Goal: Information Seeking & Learning: Check status

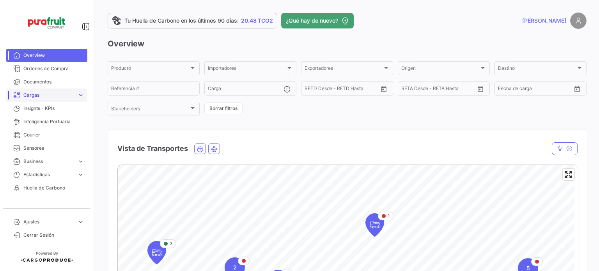
click at [30, 93] on span "Cargas" at bounding box center [48, 95] width 51 height 7
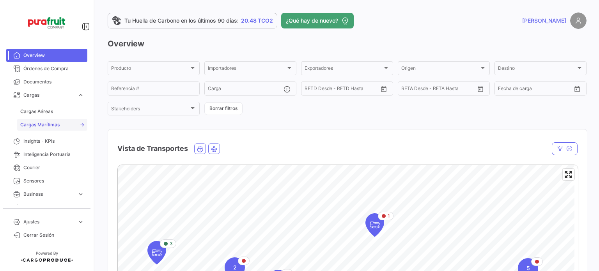
click at [44, 128] on link "Cargas Marítimas" at bounding box center [52, 125] width 70 height 12
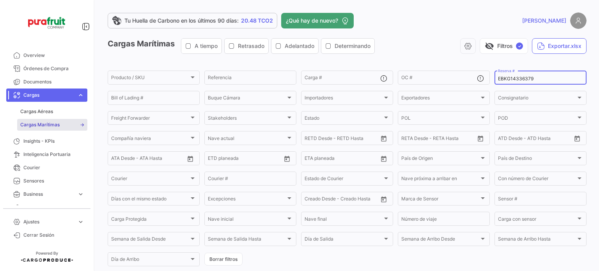
click at [503, 80] on input "EBKG14336379" at bounding box center [540, 78] width 85 height 5
paste input "MBM250034001"
type input "MBM250034001"
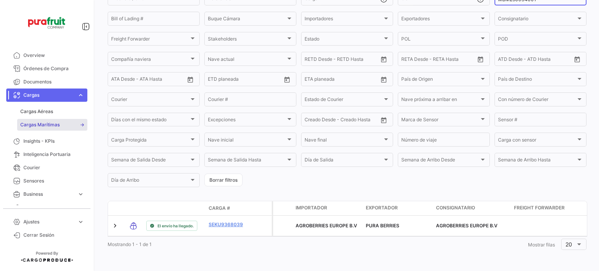
scroll to position [85, 0]
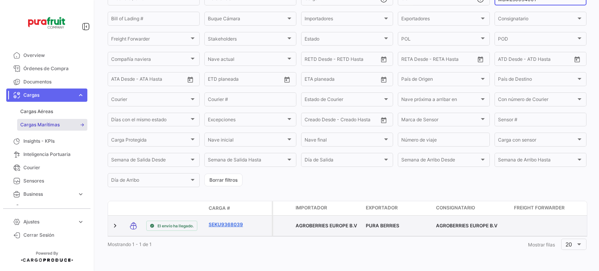
click at [239, 221] on link "SEKU9368039" at bounding box center [228, 224] width 41 height 7
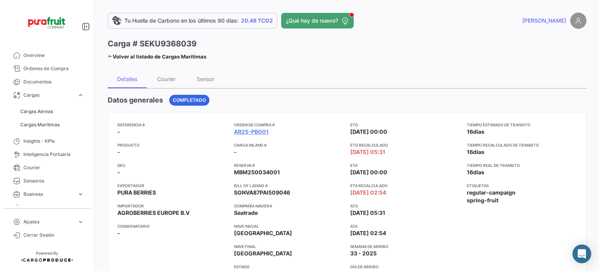
click at [62, 131] on span "Cargas Marítimas" at bounding box center [52, 124] width 70 height 13
click at [62, 124] on link "Cargas Marítimas" at bounding box center [52, 125] width 70 height 12
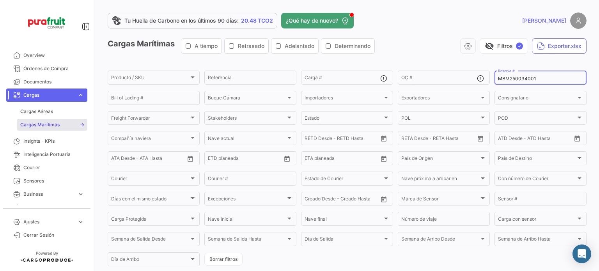
click at [498, 80] on input "MBM250034001" at bounding box center [540, 78] width 85 height 5
paste input "2"
type input "MBM250034002"
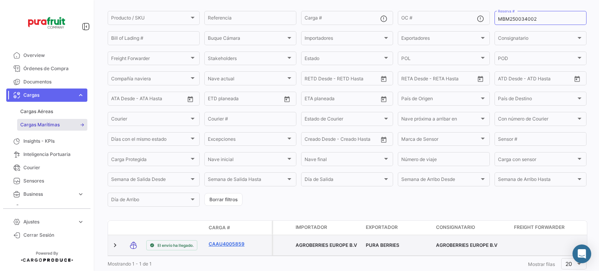
click at [243, 246] on link "CAAU4005859" at bounding box center [228, 243] width 41 height 7
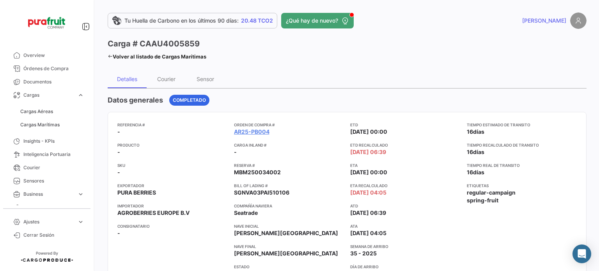
click at [55, 118] on span "Cargas Marítimas" at bounding box center [52, 124] width 70 height 13
click at [53, 121] on span "Cargas Marítimas" at bounding box center [39, 124] width 39 height 7
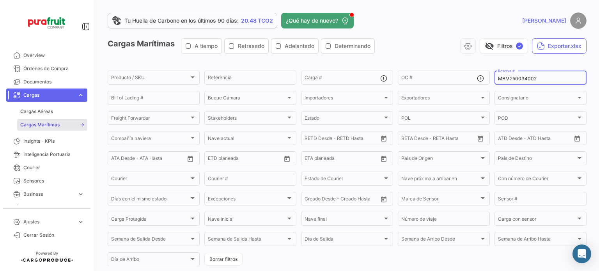
click at [498, 74] on div "MBM250034002 Reserva #" at bounding box center [540, 76] width 85 height 15
click at [500, 78] on input "MBM250034002" at bounding box center [540, 78] width 85 height 5
paste input "3"
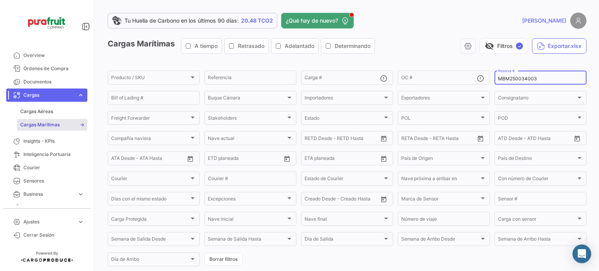
type input "MBM250034003"
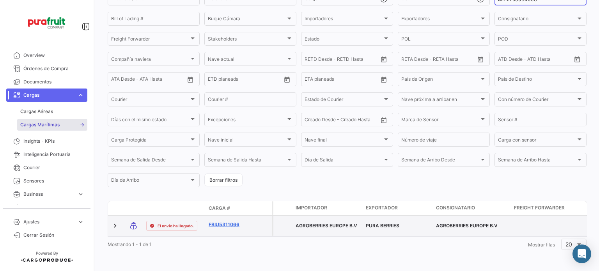
click at [237, 221] on link "FBIU5311066" at bounding box center [228, 224] width 41 height 7
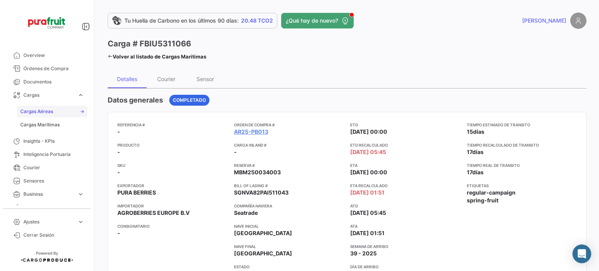
click at [39, 110] on span "Cargas Aéreas" at bounding box center [36, 111] width 33 height 7
click at [40, 119] on link "Cargas Marítimas" at bounding box center [52, 125] width 70 height 12
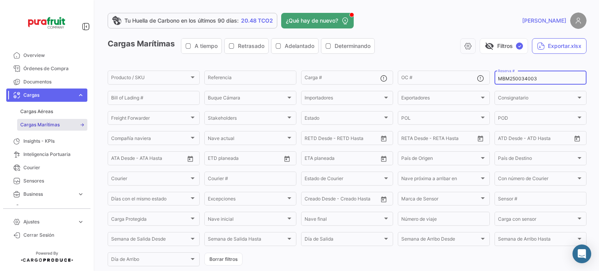
click at [506, 80] on input "MBM250034003" at bounding box center [540, 78] width 85 height 5
paste input "4"
type input "MBM250034004"
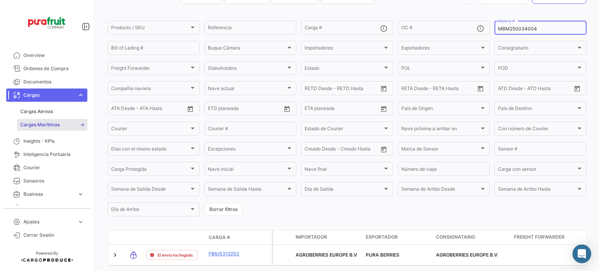
scroll to position [74, 0]
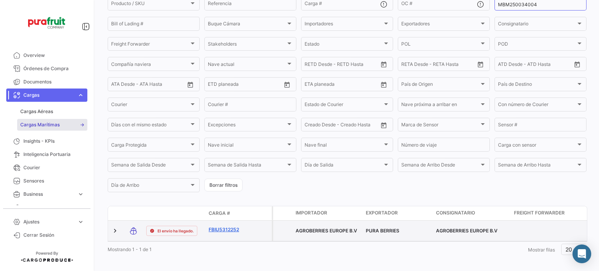
click at [226, 229] on link "FBIU5312252" at bounding box center [228, 229] width 41 height 7
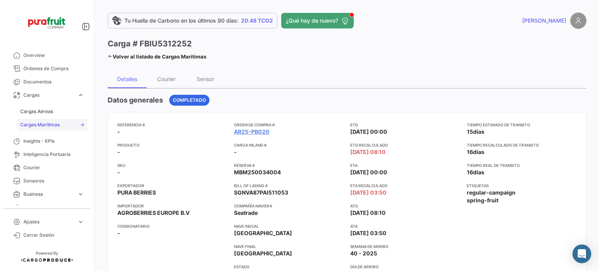
click at [60, 126] on link "Cargas Marítimas" at bounding box center [52, 125] width 70 height 12
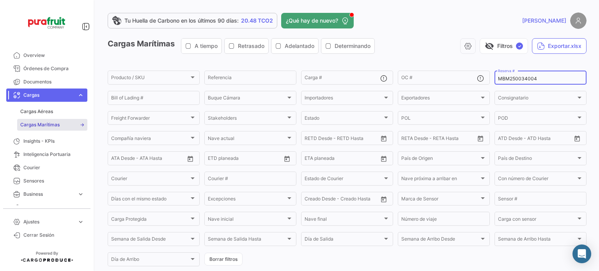
click at [512, 81] on input "MBM250034004" at bounding box center [540, 78] width 85 height 5
paste input "5001"
type input "MBM250035001"
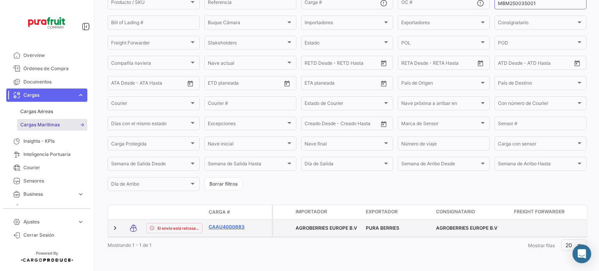
click at [218, 230] on link "CAAU4000883" at bounding box center [228, 226] width 41 height 7
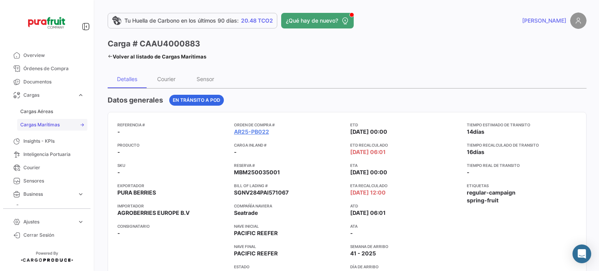
click at [64, 128] on link "Cargas Marítimas" at bounding box center [52, 125] width 70 height 12
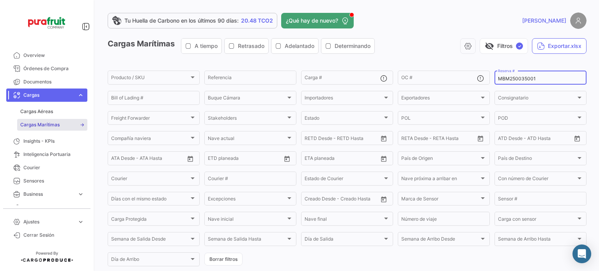
click at [494, 77] on div "MBM250035001 Reserva #" at bounding box center [540, 76] width 92 height 15
click at [498, 79] on input "MBM250035001" at bounding box center [540, 78] width 85 height 5
paste input "4006"
type input "MBM250034006"
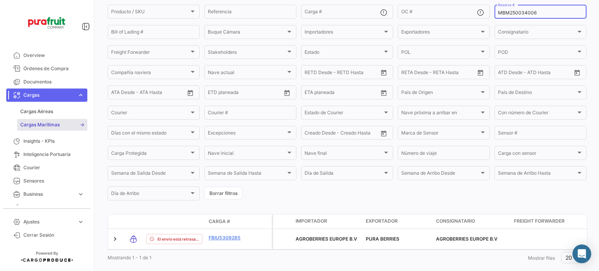
scroll to position [70, 0]
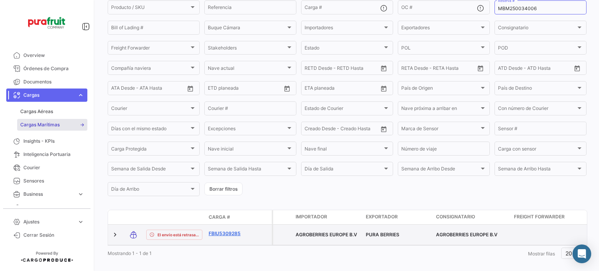
click at [239, 237] on link "FBIU5309285" at bounding box center [228, 233] width 41 height 7
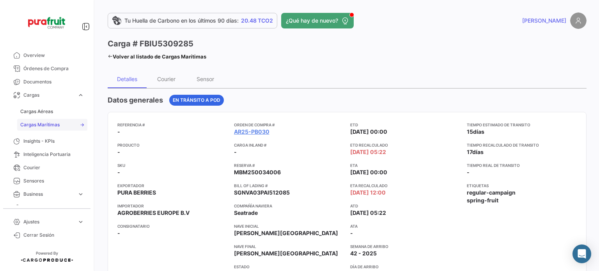
click at [55, 129] on link "Cargas Marítimas" at bounding box center [52, 125] width 70 height 12
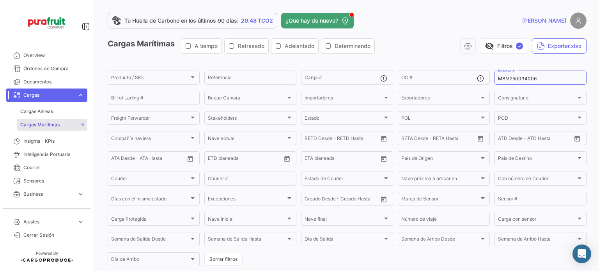
click at [521, 85] on mat-form-field "MBM250034006 Reserva #" at bounding box center [540, 77] width 92 height 16
click at [523, 81] on input "MBM250034006" at bounding box center [540, 78] width 85 height 5
paste input "5002"
type input "MBM250035002"
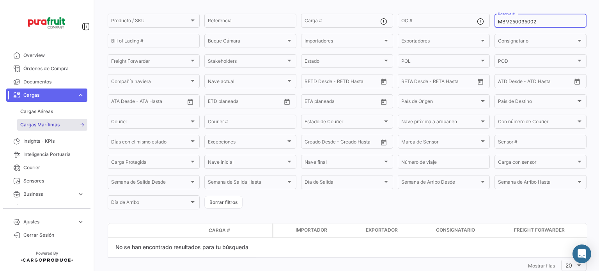
scroll to position [19, 0]
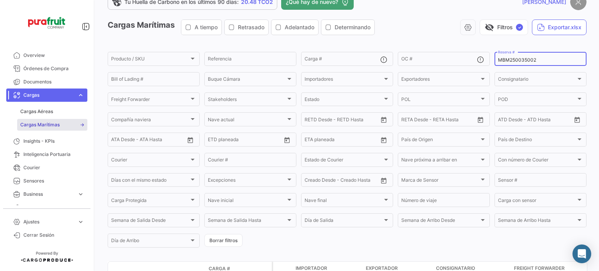
click at [45, 117] on link "Cargas Aéreas" at bounding box center [52, 112] width 70 height 12
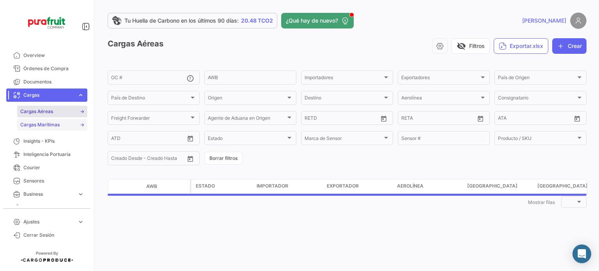
click at [45, 125] on span "Cargas Marítimas" at bounding box center [39, 124] width 39 height 7
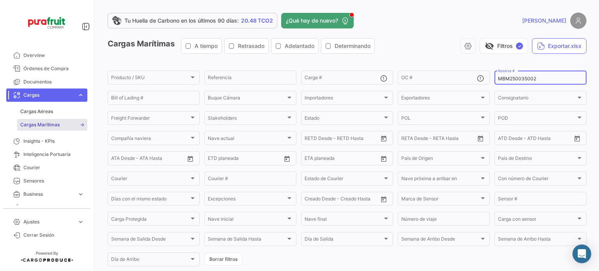
click at [511, 81] on input "MBM250035002" at bounding box center [540, 78] width 85 height 5
paste input "ZIMULMA00012804"
type input "ZIMULMA00012804"
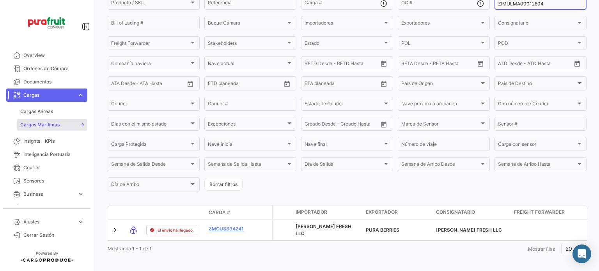
scroll to position [86, 0]
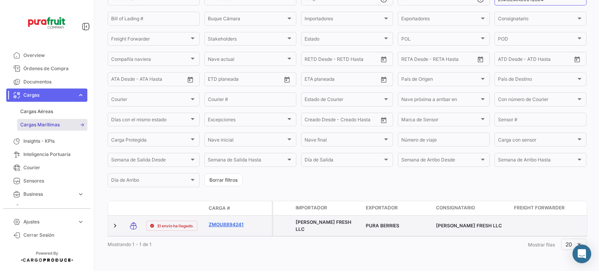
click at [215, 221] on link "ZMOU8894241" at bounding box center [228, 224] width 41 height 7
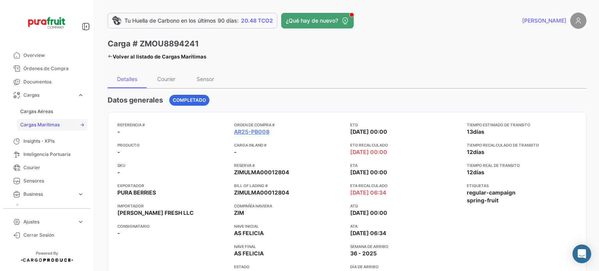
click at [70, 122] on link "Cargas Marítimas" at bounding box center [52, 125] width 70 height 12
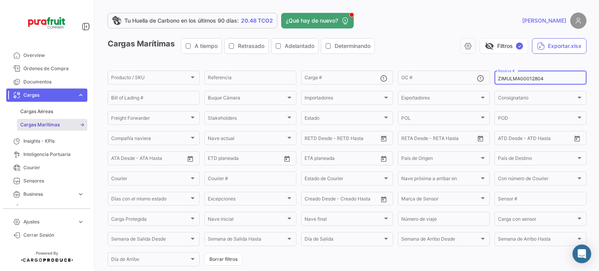
click at [507, 78] on input "ZIMULMA00012804" at bounding box center [540, 78] width 85 height 5
paste input "89"
type input "ZIMULMA00012889"
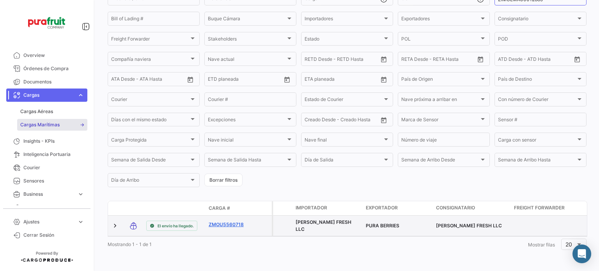
click at [224, 221] on link "ZMOU5560718" at bounding box center [228, 224] width 41 height 7
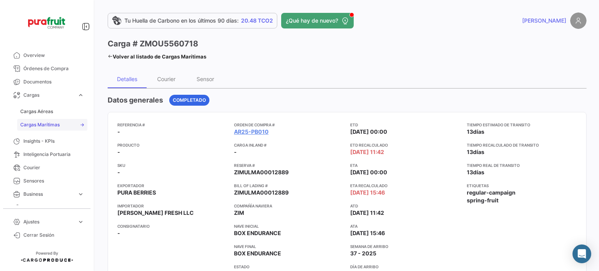
click at [23, 129] on link "Cargas Marítimas" at bounding box center [52, 125] width 70 height 12
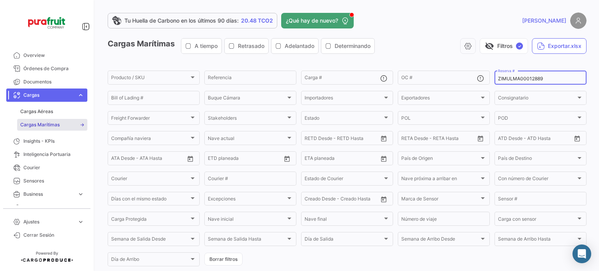
click at [524, 79] on input "ZIMULMA00012889" at bounding box center [540, 78] width 85 height 5
paste input "302"
type input "ZIMULMA00013029"
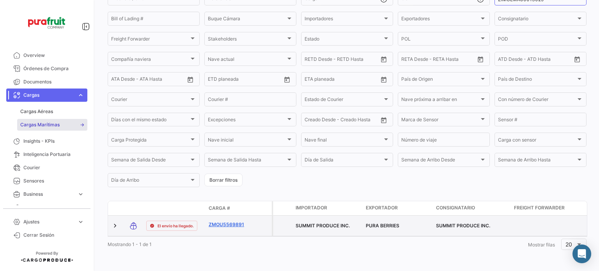
click at [230, 222] on link "ZMOU5569891" at bounding box center [228, 224] width 41 height 7
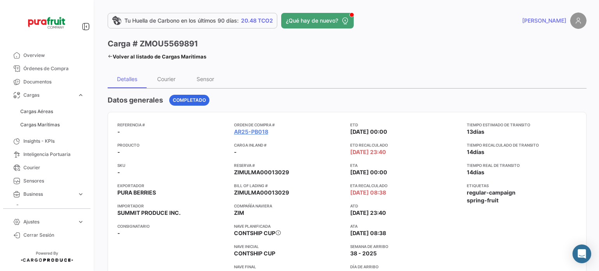
click at [27, 131] on div "Cargas Aéreas Cargas Marítimas" at bounding box center [46, 118] width 81 height 33
click at [36, 124] on span "Cargas Marítimas" at bounding box center [39, 124] width 39 height 7
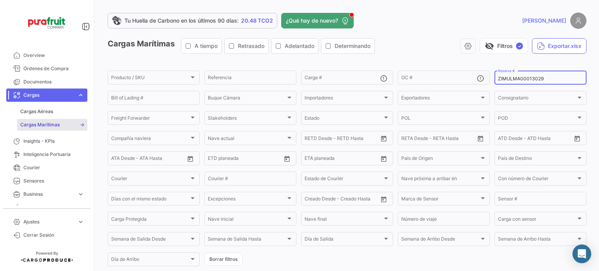
click at [529, 82] on div "ZIMULMA00013029 Reserva #" at bounding box center [540, 76] width 85 height 15
click at [530, 79] on input "ZIMULMA00013029" at bounding box center [540, 78] width 85 height 5
paste input "343"
type input "ZIMULMA00013343"
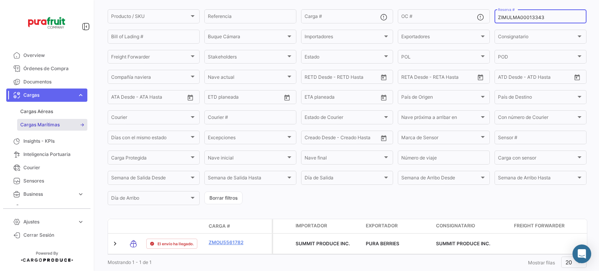
scroll to position [85, 0]
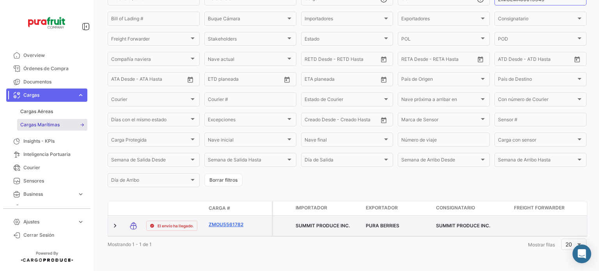
click at [234, 221] on link "ZMOU5561782" at bounding box center [228, 224] width 41 height 7
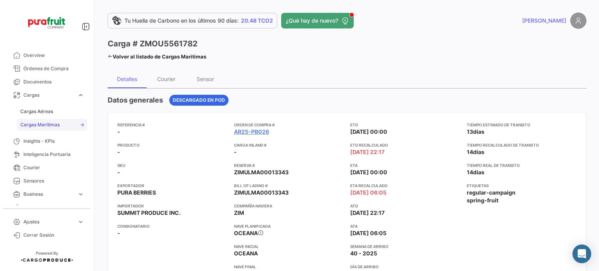
click at [66, 121] on link "Cargas Marítimas" at bounding box center [52, 125] width 70 height 12
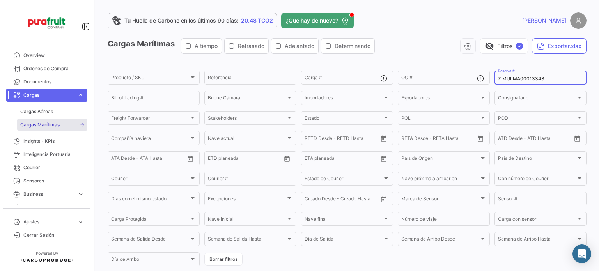
click at [504, 73] on div "ZIMULMA00013343 Reserva #" at bounding box center [540, 76] width 85 height 15
click at [504, 77] on input "ZIMULMA00013343" at bounding box center [540, 78] width 85 height 5
paste input "444"
type input "ZIMULMA00013444"
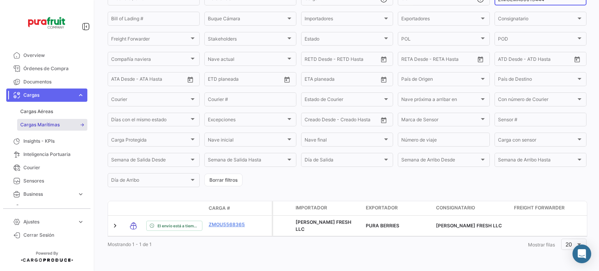
scroll to position [86, 0]
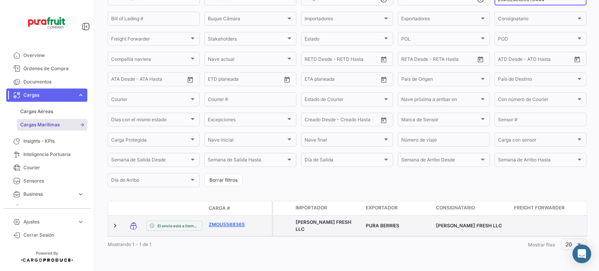
click at [221, 221] on link "ZMOU5568365" at bounding box center [228, 224] width 41 height 7
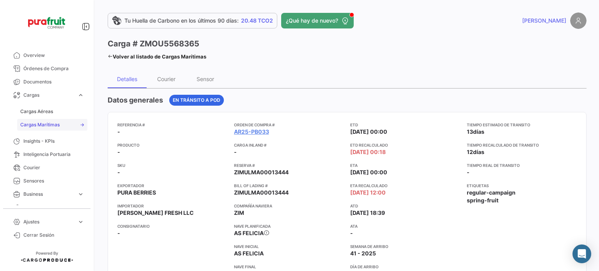
click at [69, 123] on link "Cargas Marítimas" at bounding box center [52, 125] width 70 height 12
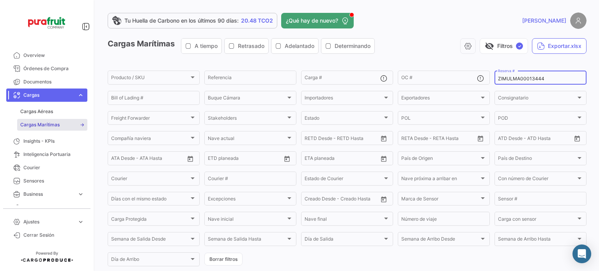
click at [518, 81] on input "ZIMULMA00013444" at bounding box center [540, 78] width 85 height 5
paste input "578"
type input "ZIMULMA00013578"
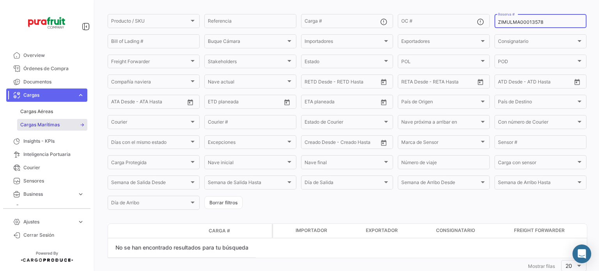
scroll to position [79, 0]
